Goal: Task Accomplishment & Management: Manage account settings

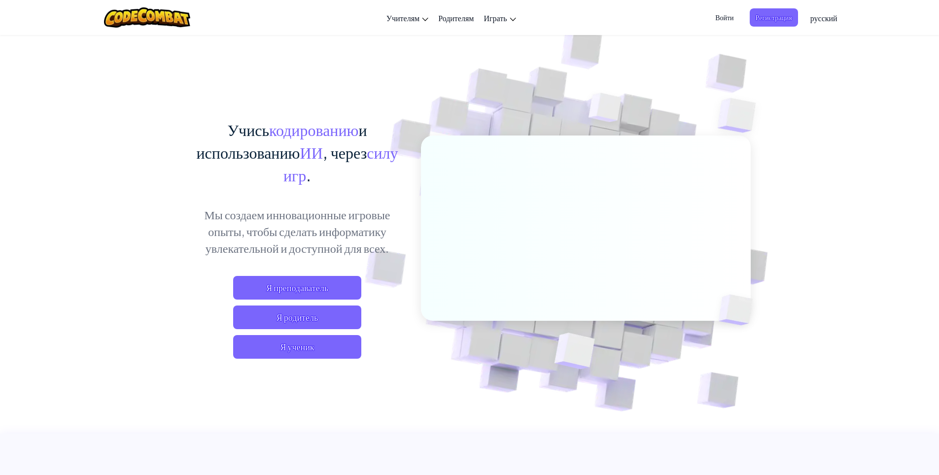
click at [728, 14] on span "Войти" at bounding box center [724, 17] width 30 height 18
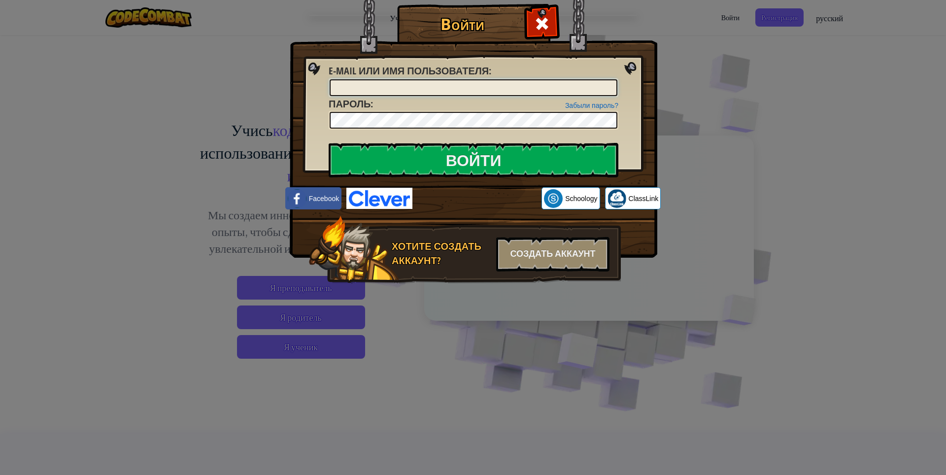
click at [386, 88] on input "E-mail или имя пользователя :" at bounding box center [474, 87] width 288 height 17
type input "[EMAIL_ADDRESS][DOMAIN_NAME]"
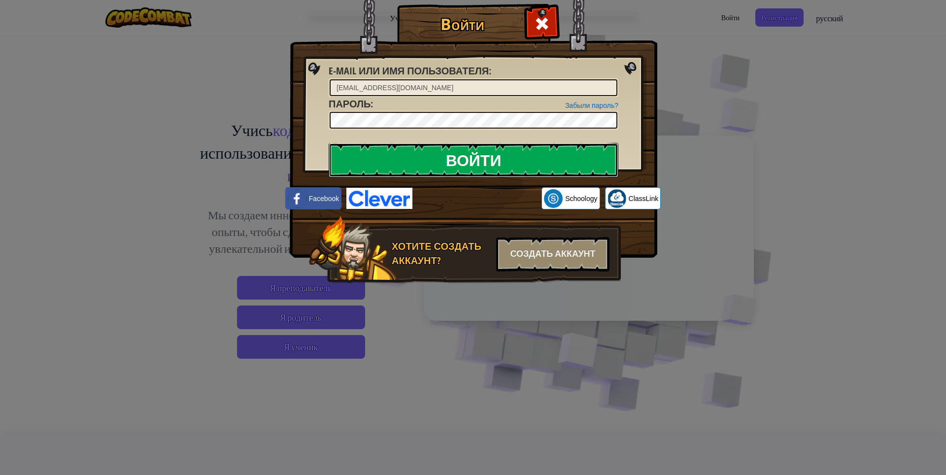
click at [522, 165] on input "Войти" at bounding box center [474, 160] width 290 height 35
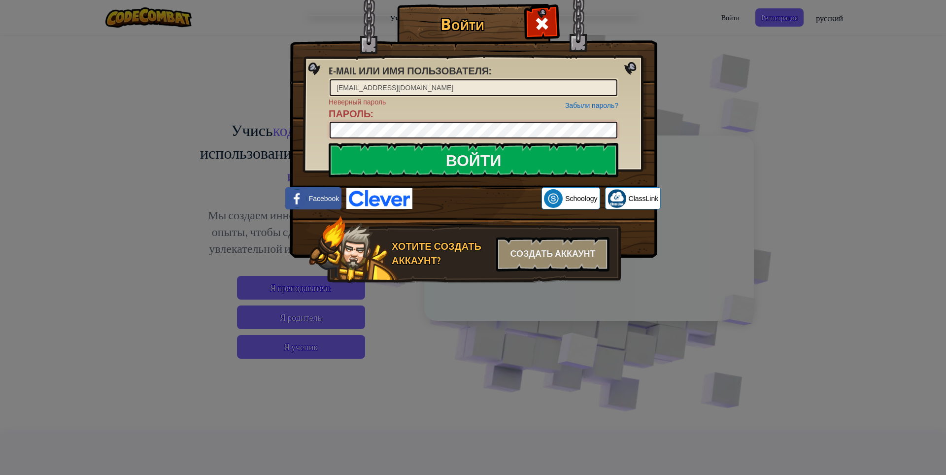
click at [309, 133] on div "Войти E-mail или имя пользователя : [EMAIL_ADDRESS][DOMAIN_NAME] Забыли пароль?…" at bounding box center [473, 158] width 328 height 287
click at [329, 143] on input "Войти" at bounding box center [474, 160] width 290 height 35
